Goal: Task Accomplishment & Management: Use online tool/utility

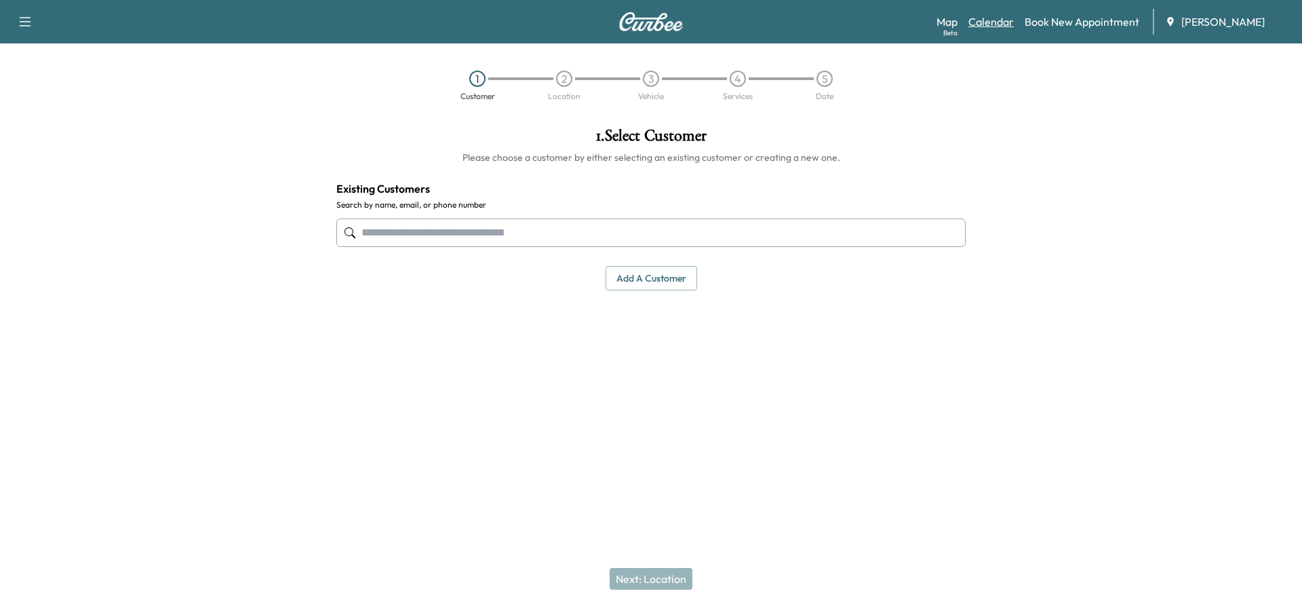
click at [991, 16] on link "Calendar" at bounding box center [990, 22] width 45 height 16
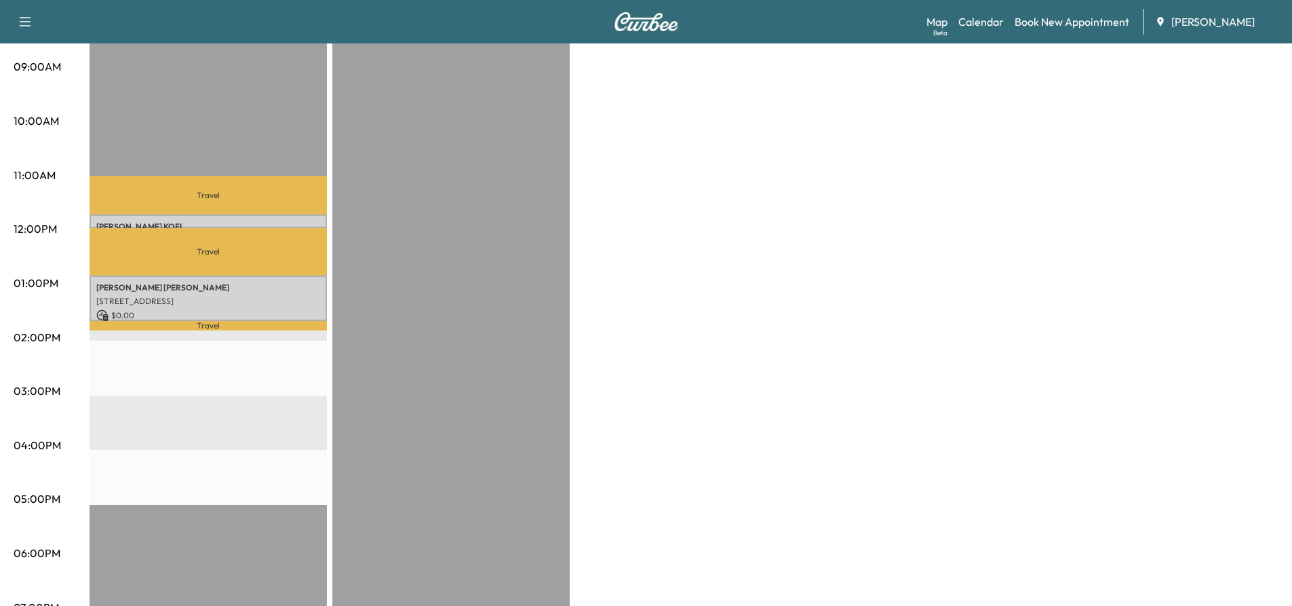
scroll to position [475, 0]
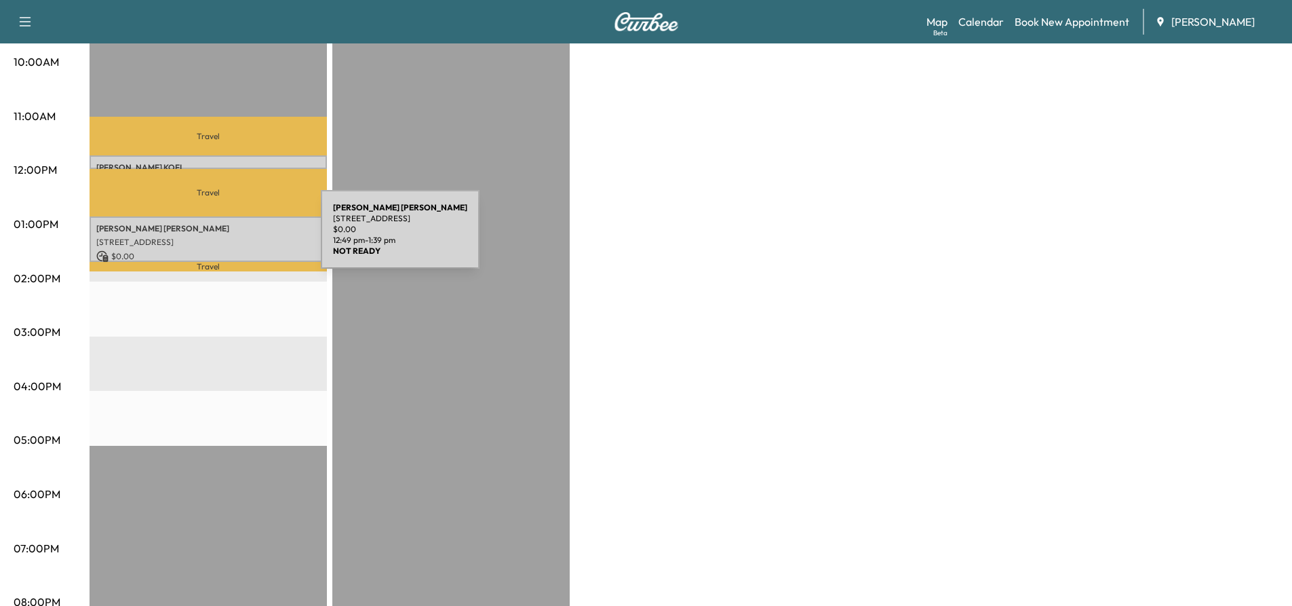
click at [219, 237] on p "[STREET_ADDRESS]" at bounding box center [208, 242] width 224 height 11
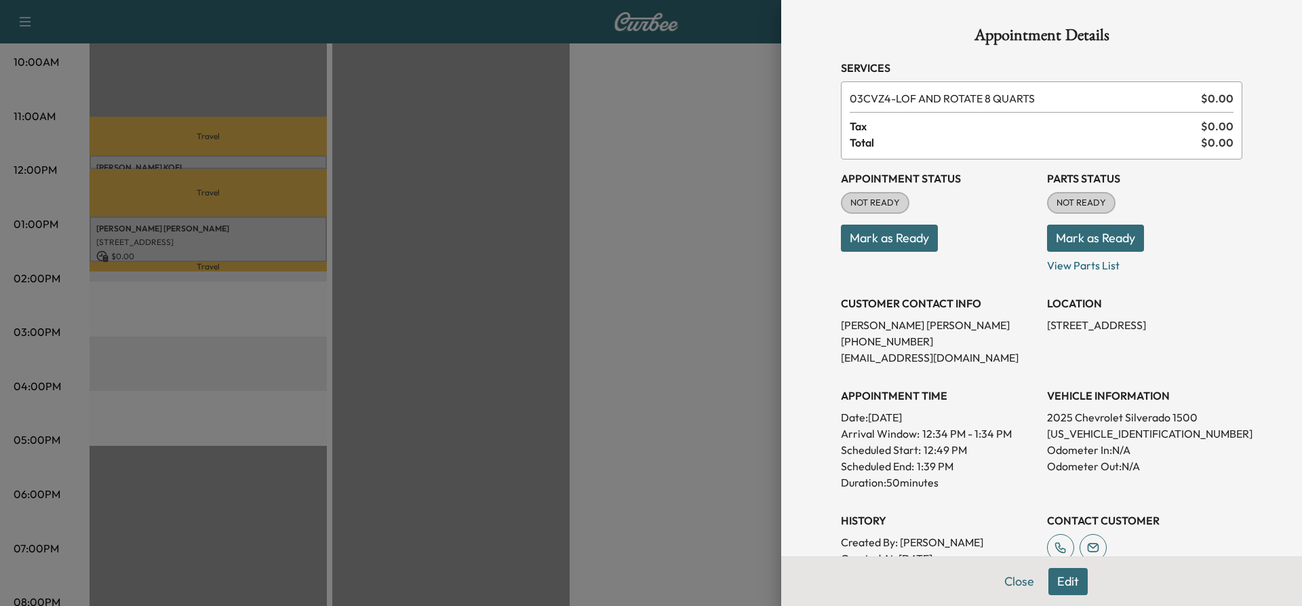
click at [606, 201] on div at bounding box center [651, 303] width 1302 height 606
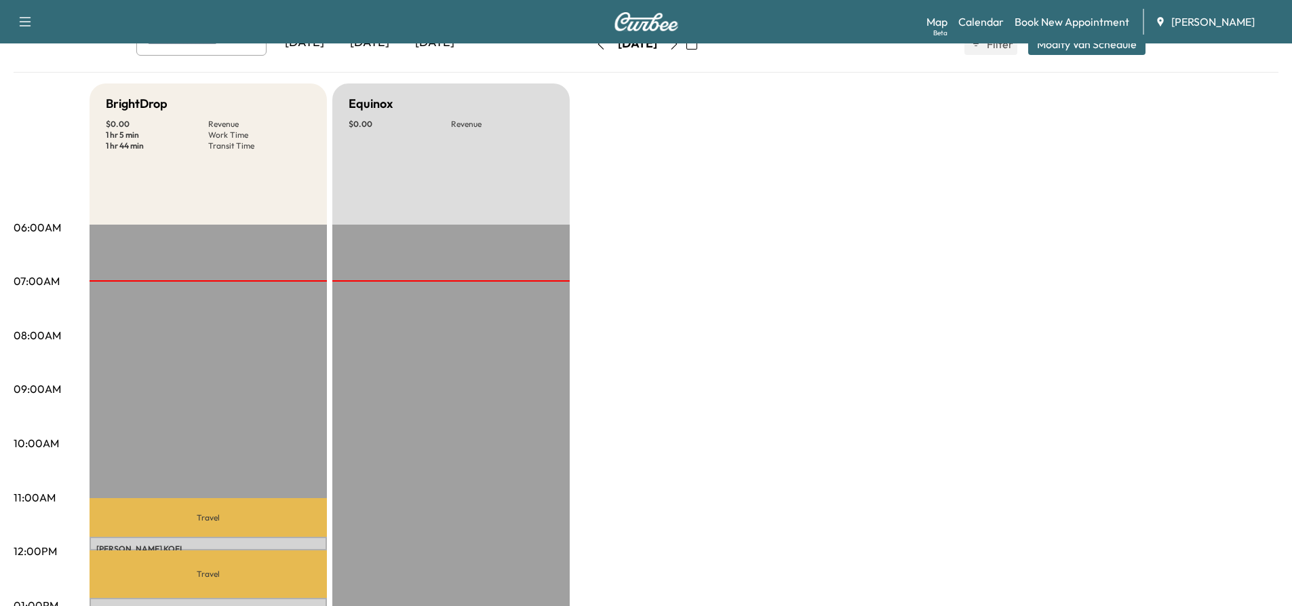
scroll to position [0, 0]
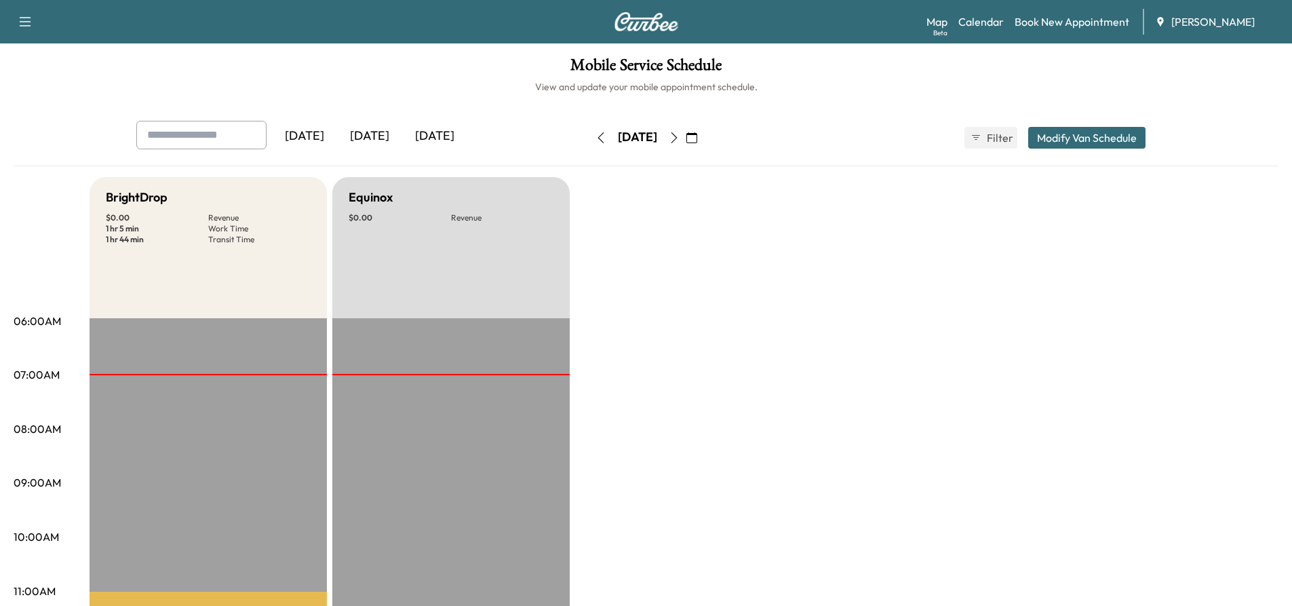
click at [677, 139] on icon "button" at bounding box center [674, 137] width 6 height 11
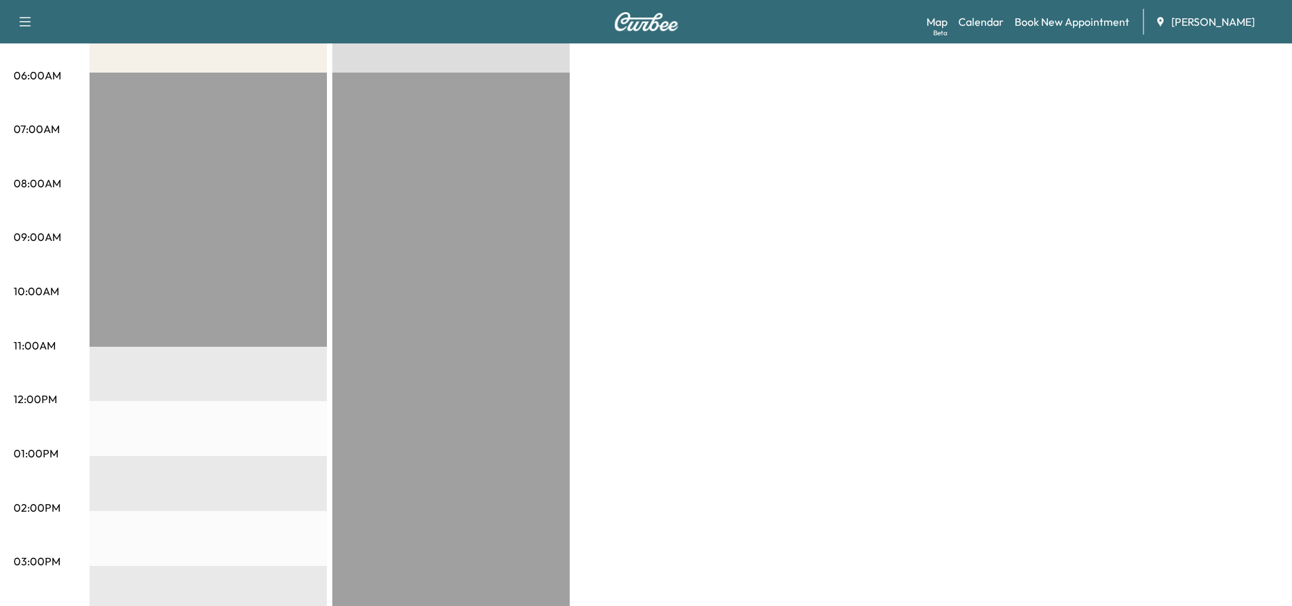
scroll to position [60, 0]
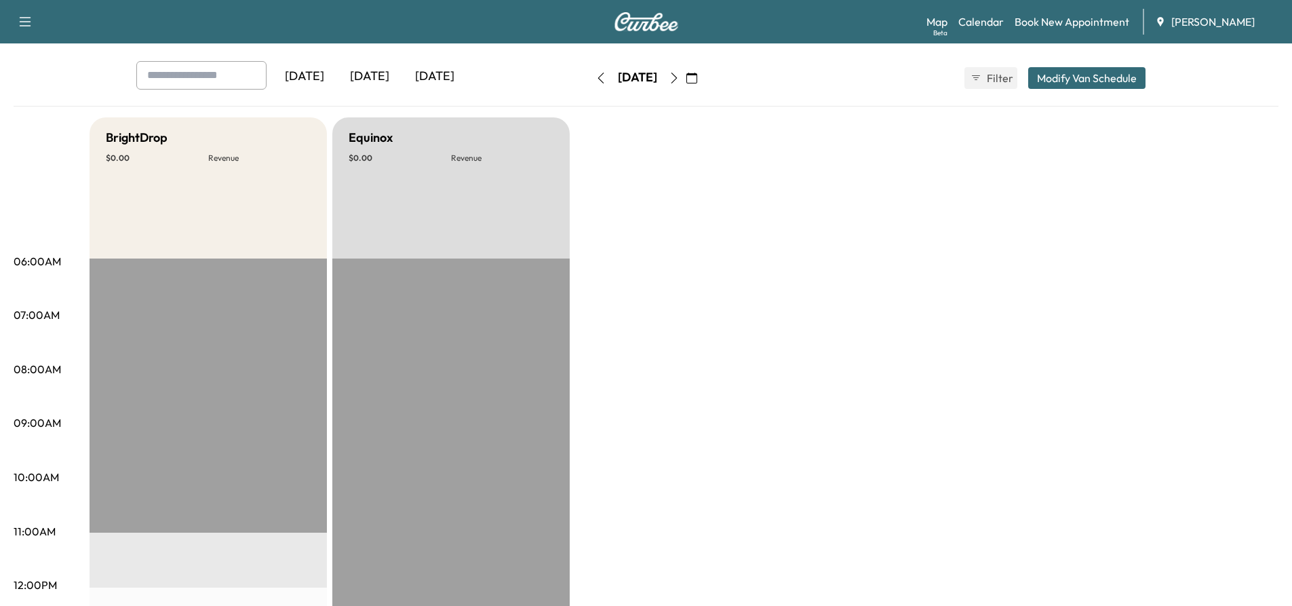
click at [597, 79] on icon "button" at bounding box center [600, 78] width 6 height 11
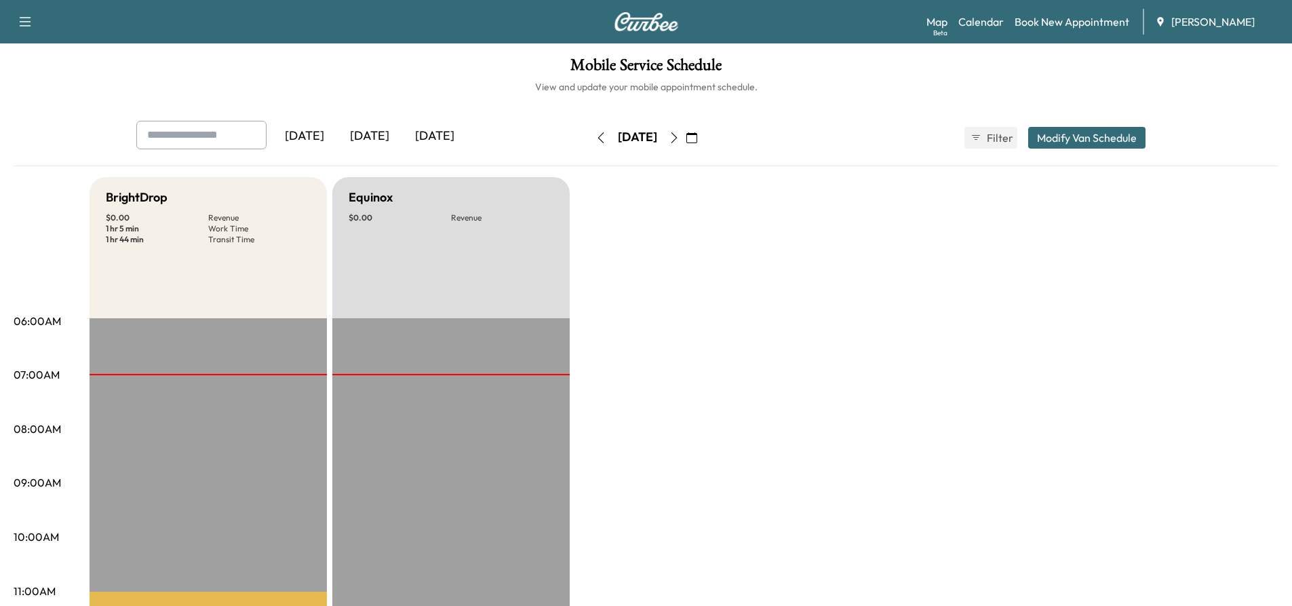
click at [677, 140] on icon "button" at bounding box center [674, 137] width 6 height 11
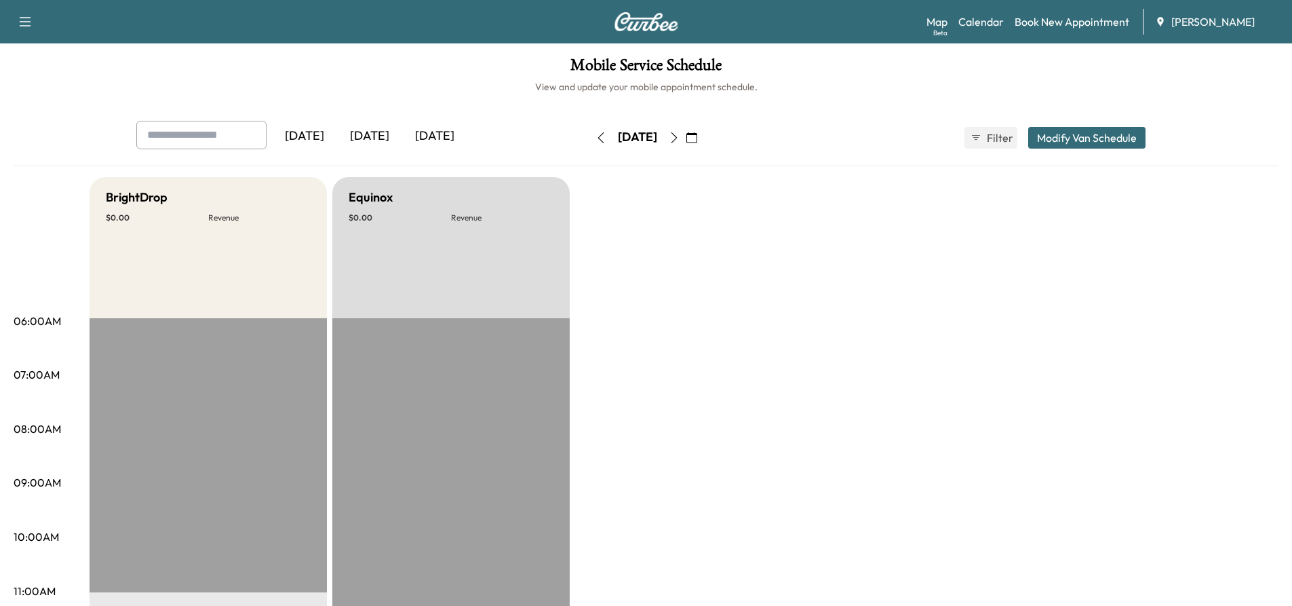
click at [595, 137] on icon "button" at bounding box center [600, 137] width 11 height 11
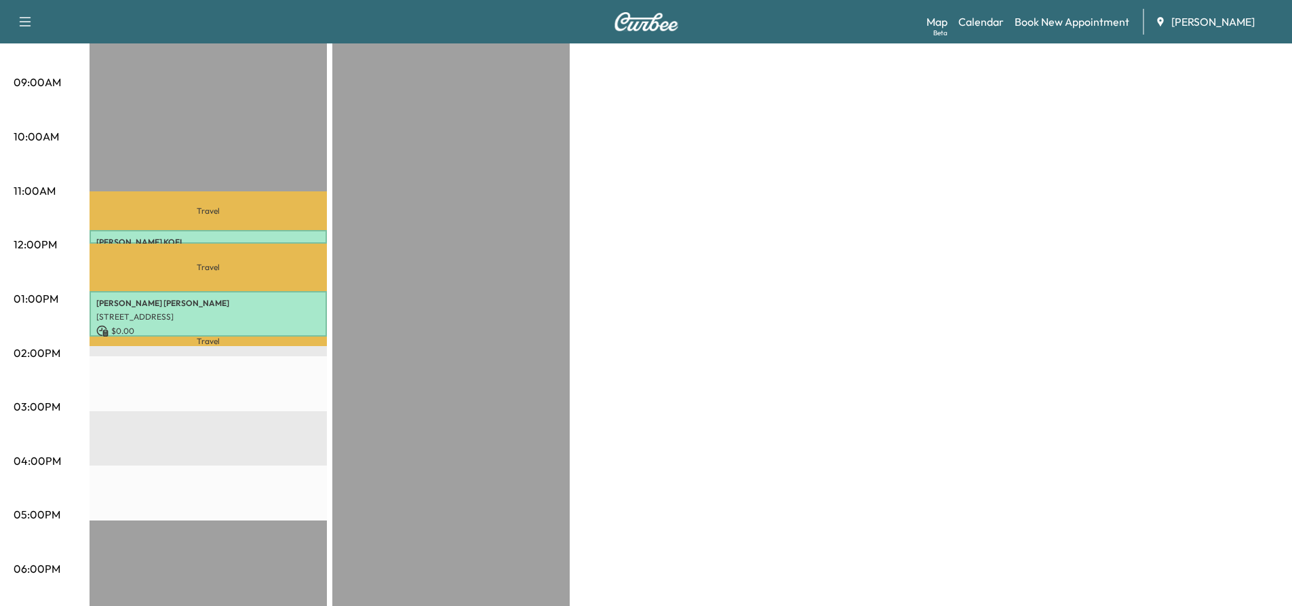
scroll to position [475, 0]
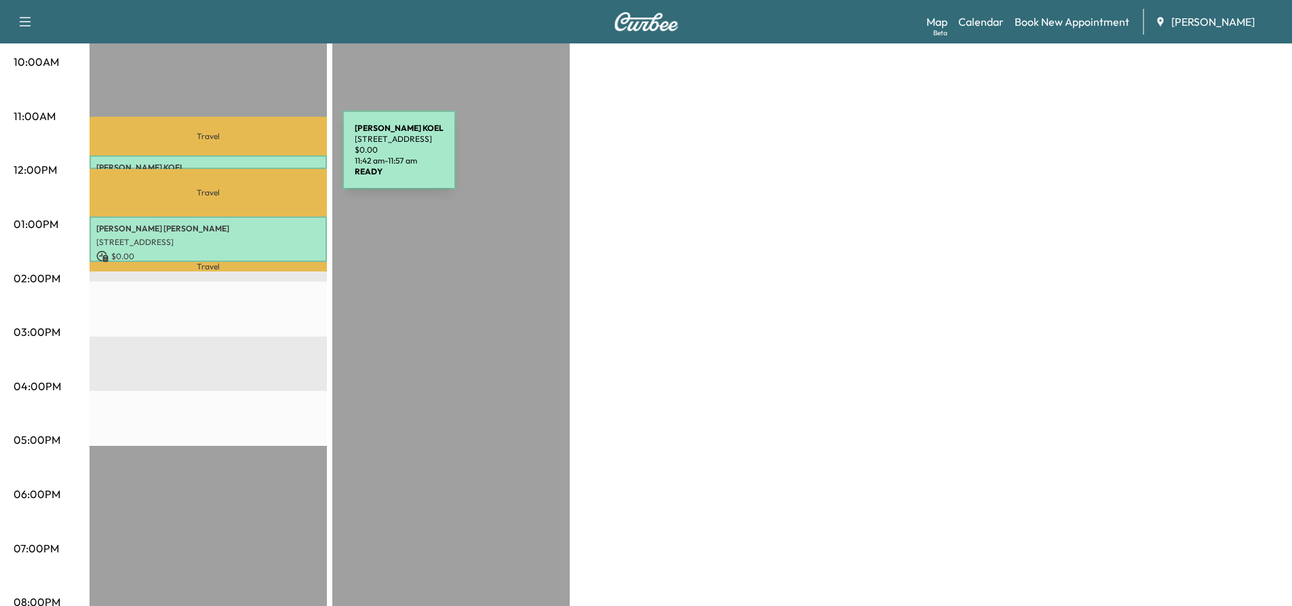
click at [241, 162] on p "[PERSON_NAME]" at bounding box center [208, 167] width 224 height 11
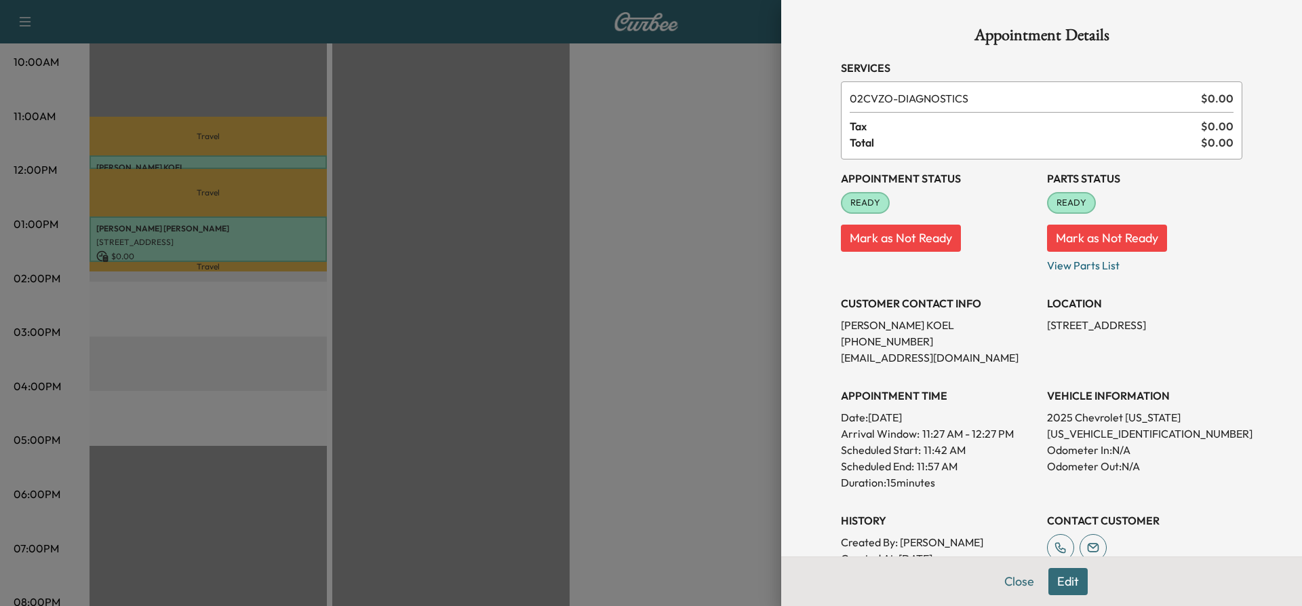
click at [419, 253] on div at bounding box center [651, 303] width 1302 height 606
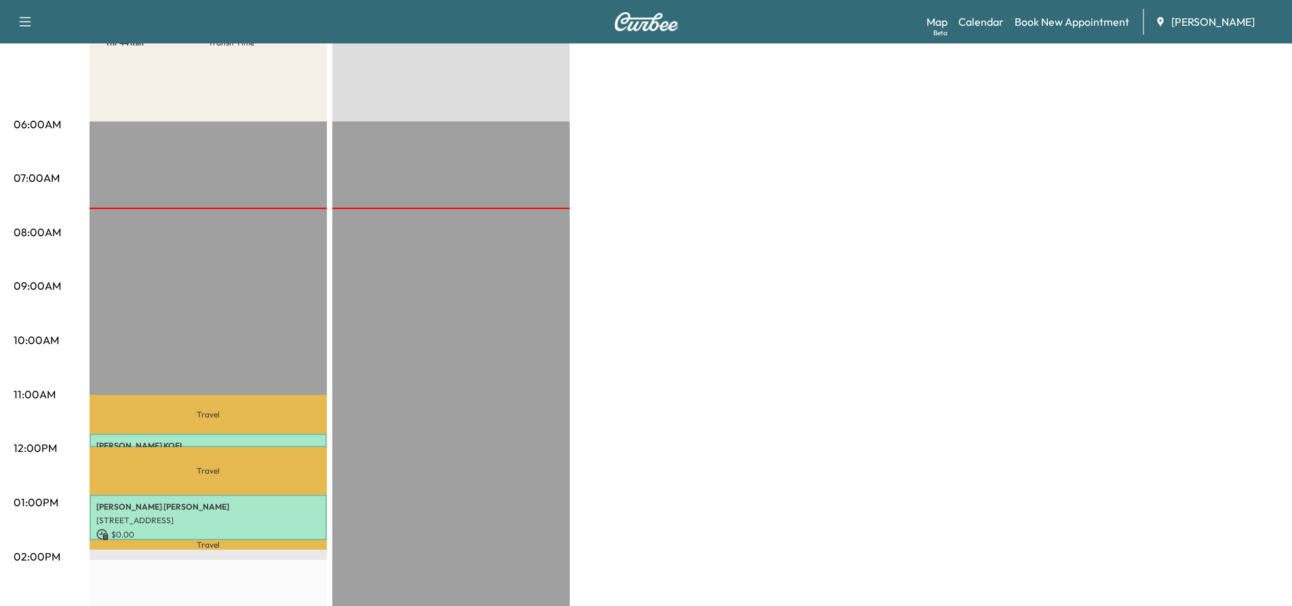
scroll to position [0, 0]
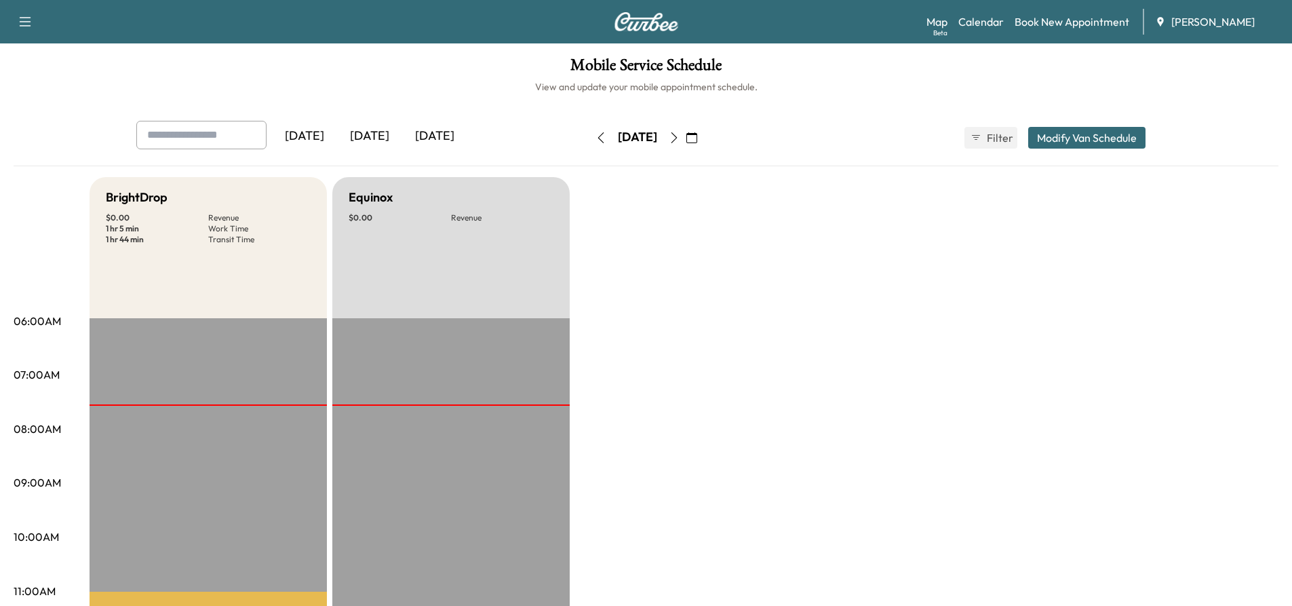
drag, startPoint x: 888, startPoint y: 321, endPoint x: 715, endPoint y: 172, distance: 228.3
click at [589, 138] on button "button" at bounding box center [600, 138] width 23 height 22
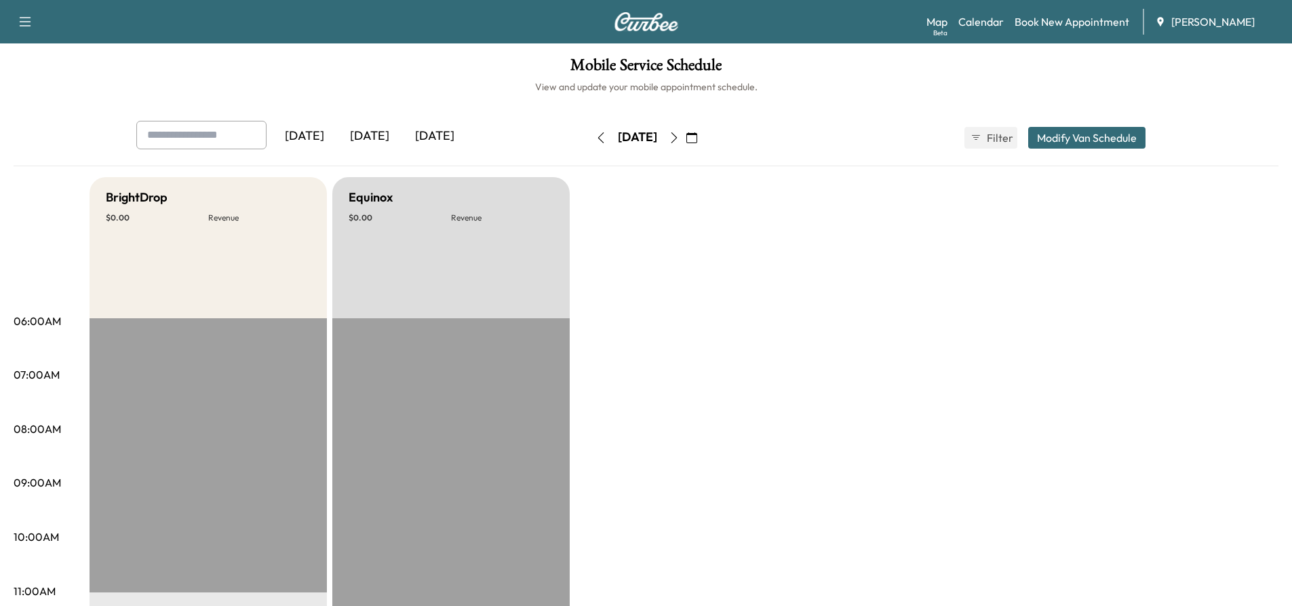
click at [679, 136] on icon "button" at bounding box center [674, 137] width 11 height 11
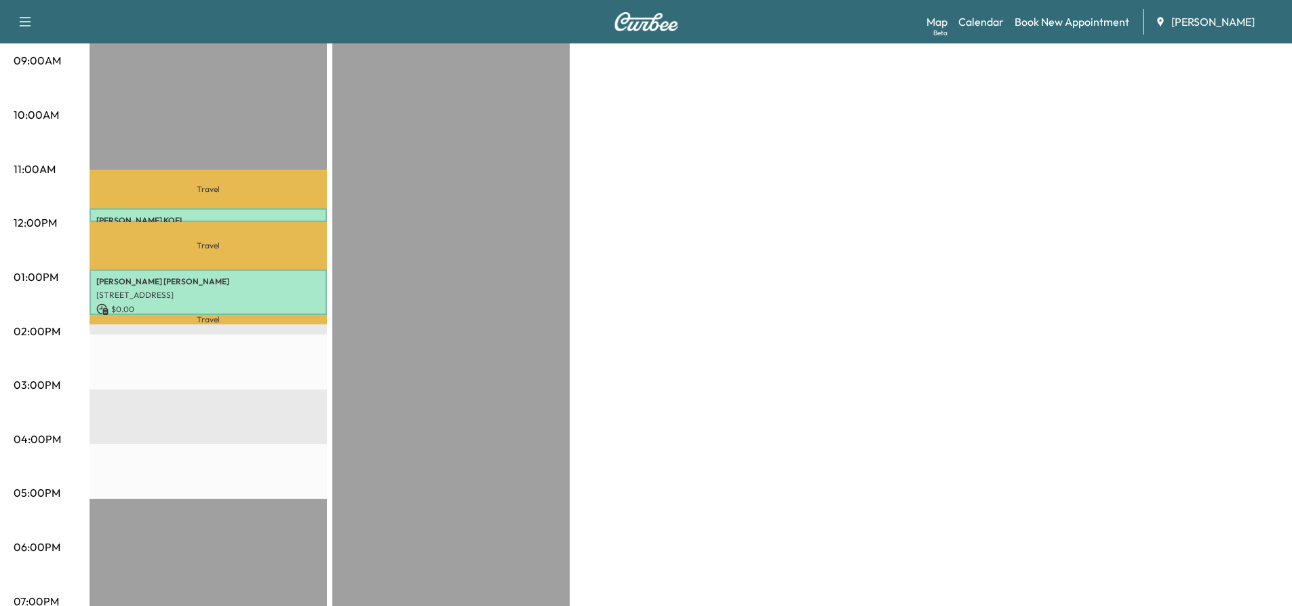
scroll to position [339, 0]
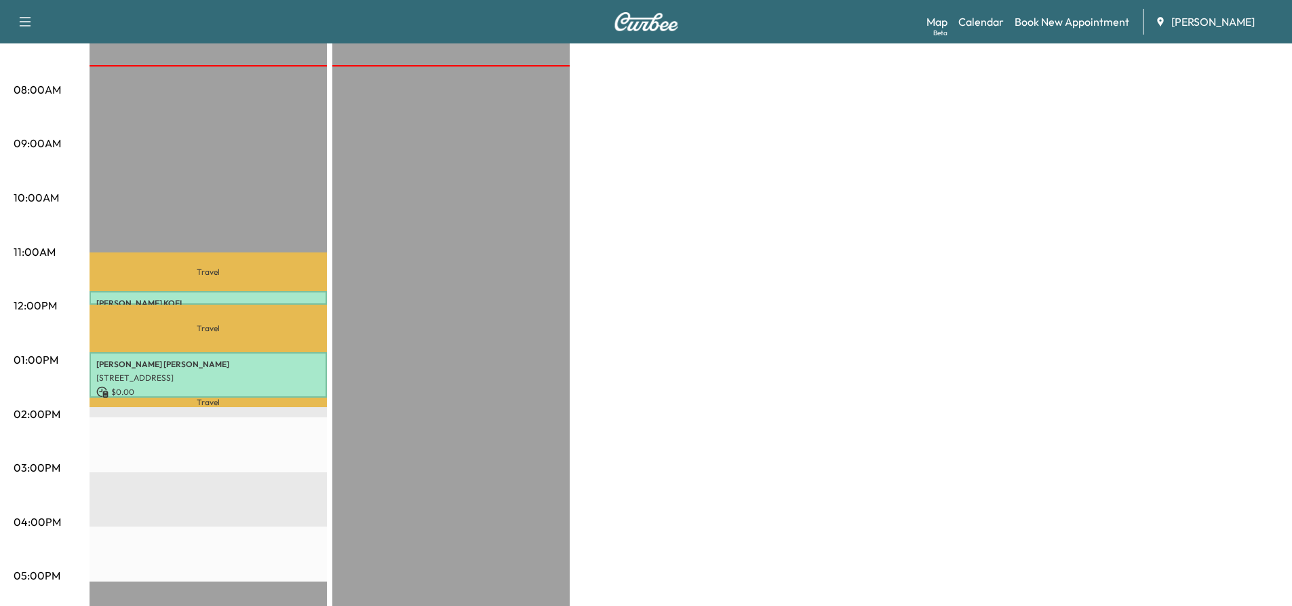
click at [700, 347] on div "BrightDrop $ 0.00 Revenue 1 hr 5 min Work Time 1 hr 44 min Transit Time Travel …" at bounding box center [684, 346] width 1189 height 1017
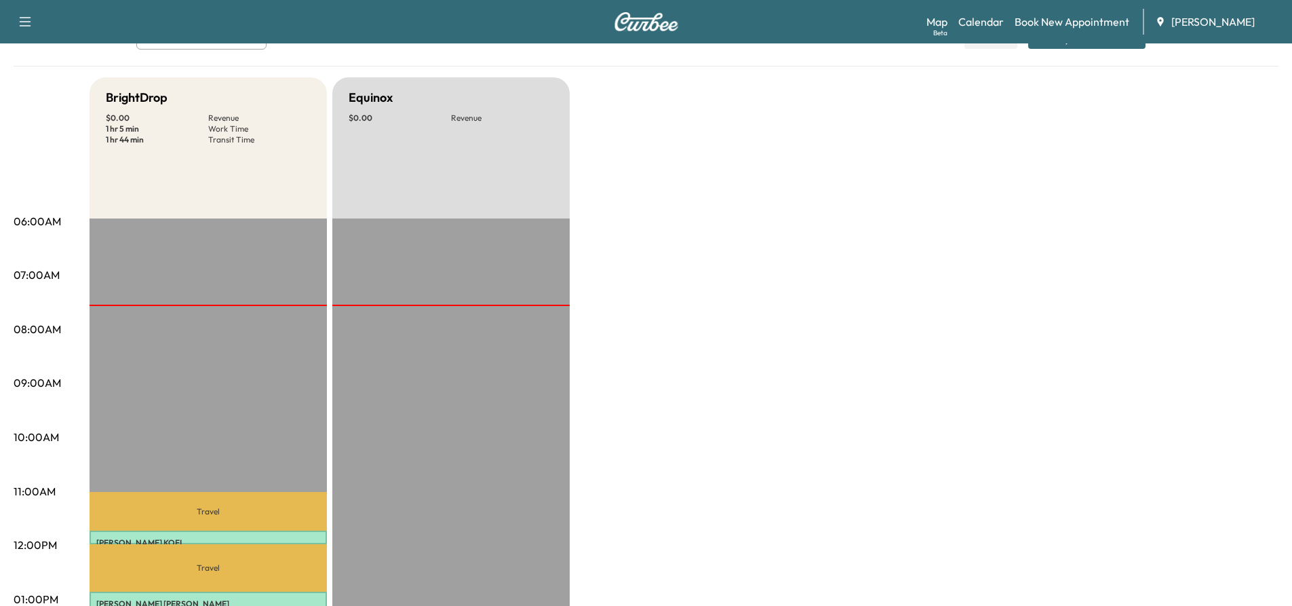
scroll to position [0, 0]
